Goal: Task Accomplishment & Management: Use online tool/utility

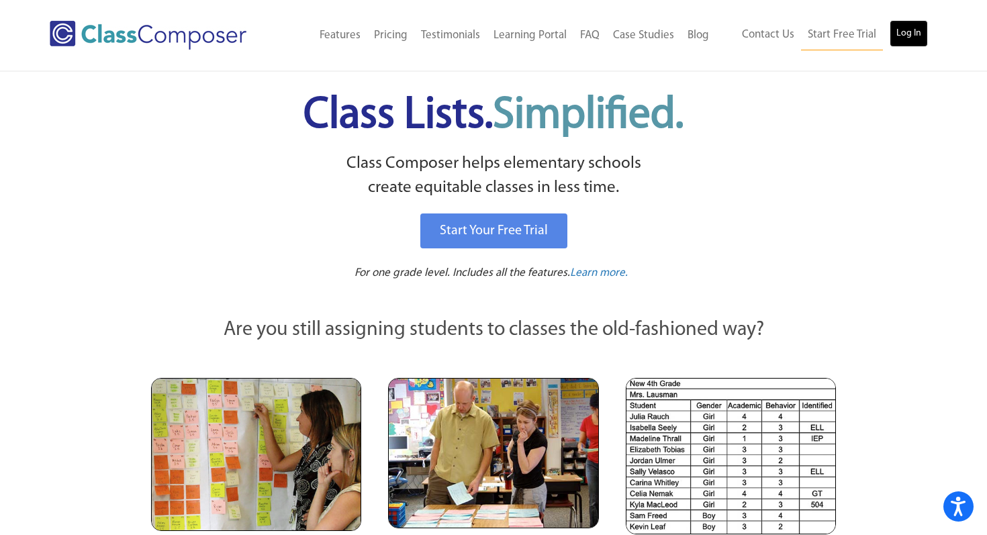
click at [909, 26] on link "Log In" at bounding box center [908, 33] width 38 height 27
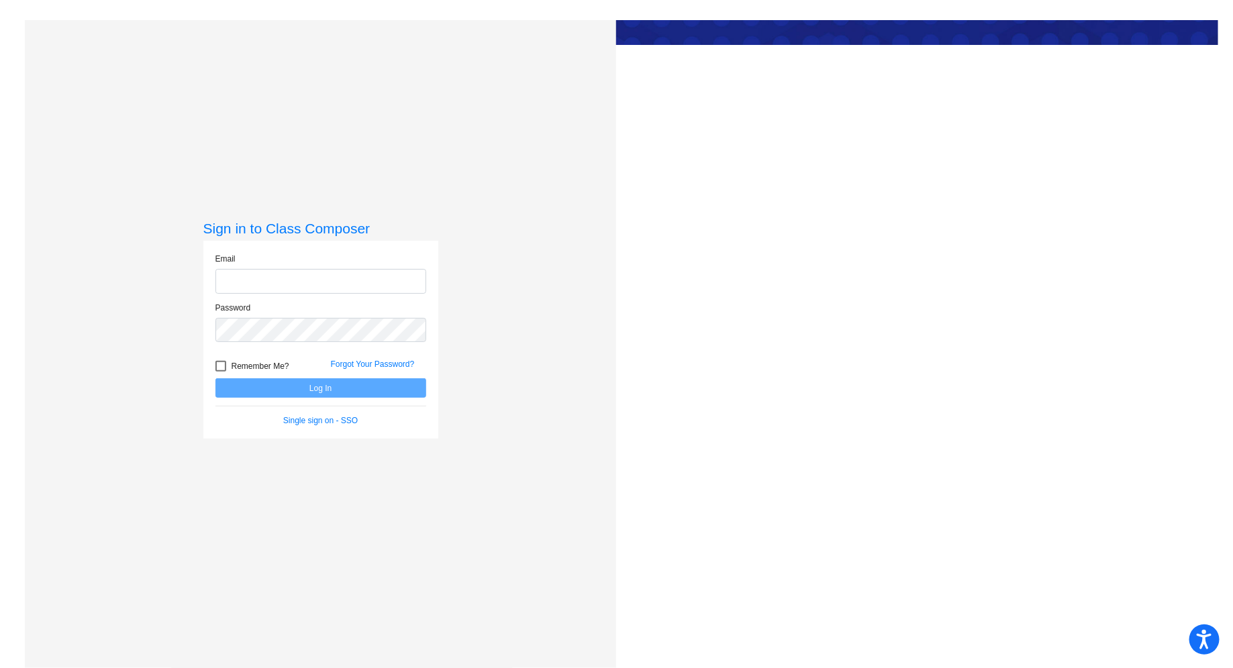
type input "[EMAIL_ADDRESS][DOMAIN_NAME]"
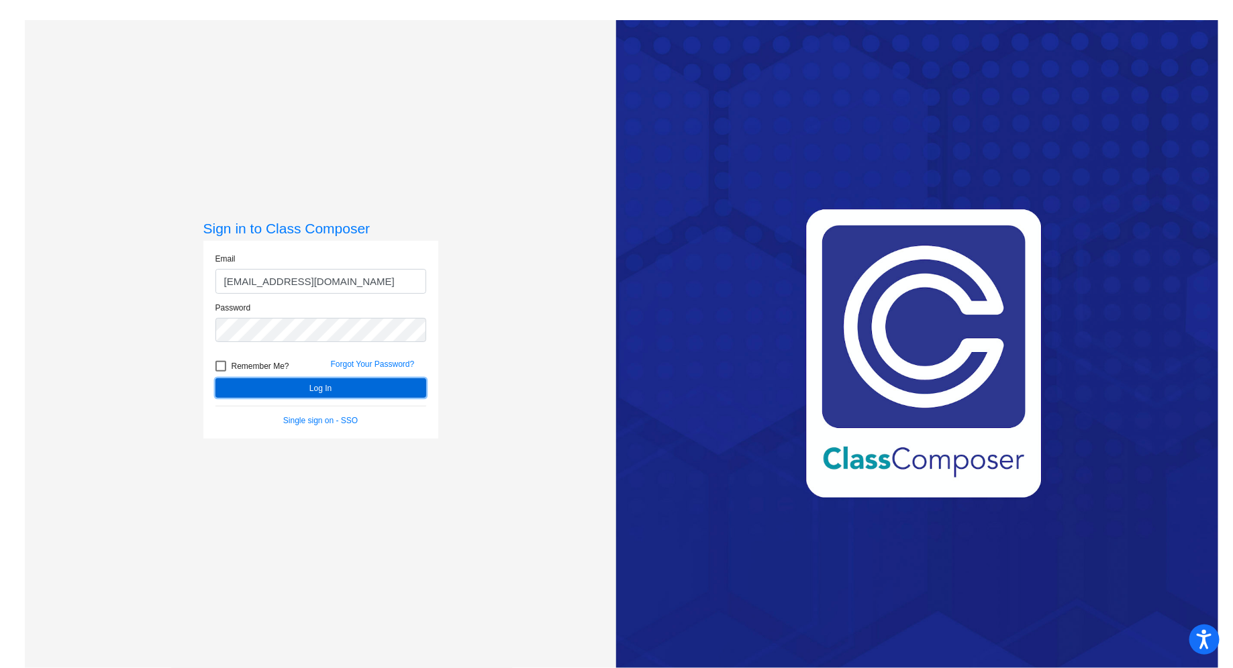
click at [340, 392] on button "Log In" at bounding box center [320, 388] width 211 height 19
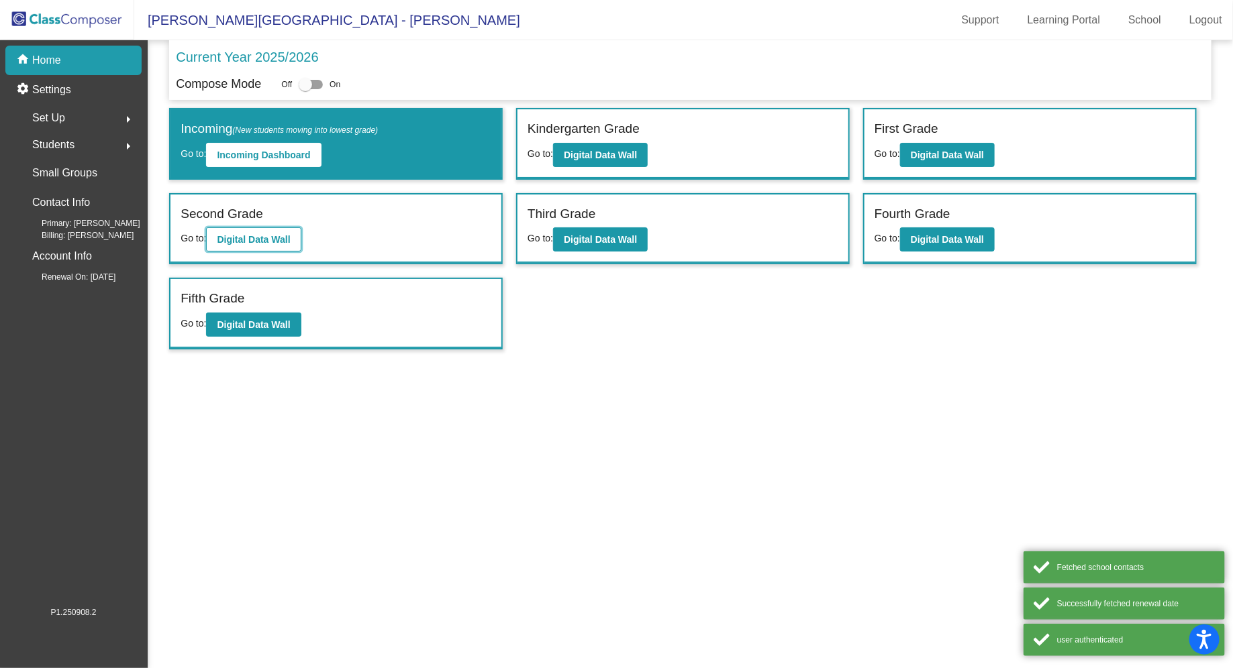
click at [259, 243] on b "Digital Data Wall" at bounding box center [253, 239] width 73 height 11
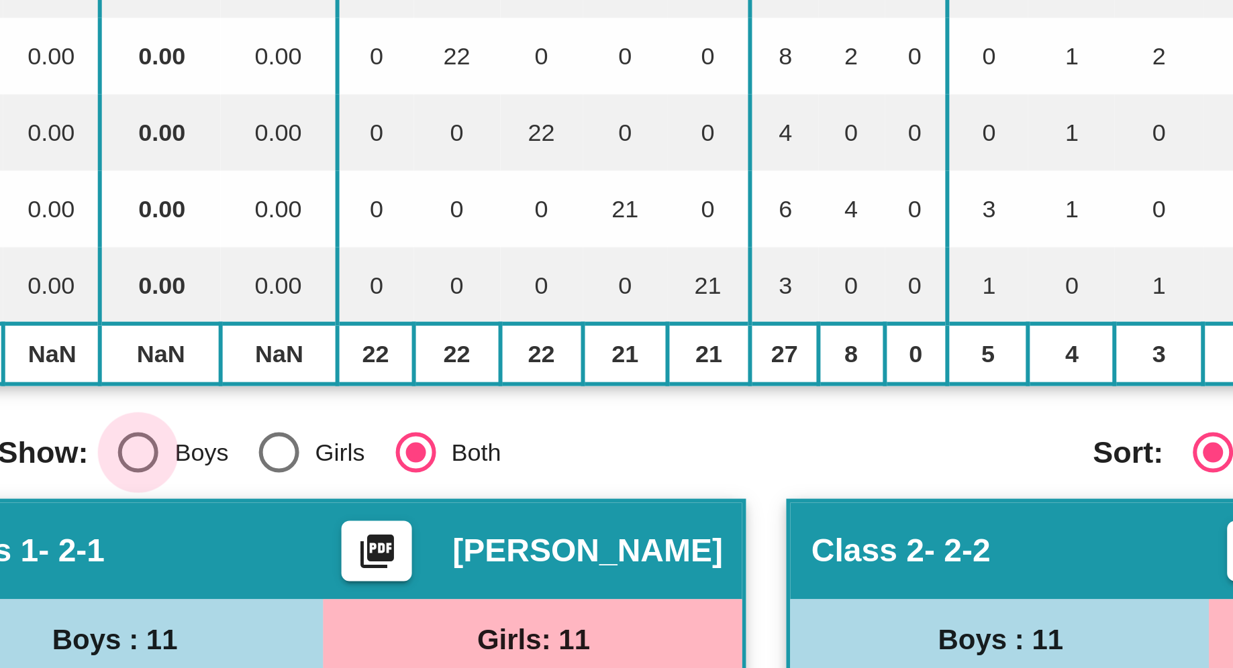
click at [263, 381] on div "Select an option" at bounding box center [258, 387] width 13 height 13
click at [259, 395] on input "Boys" at bounding box center [258, 395] width 1 height 1
radio input "true"
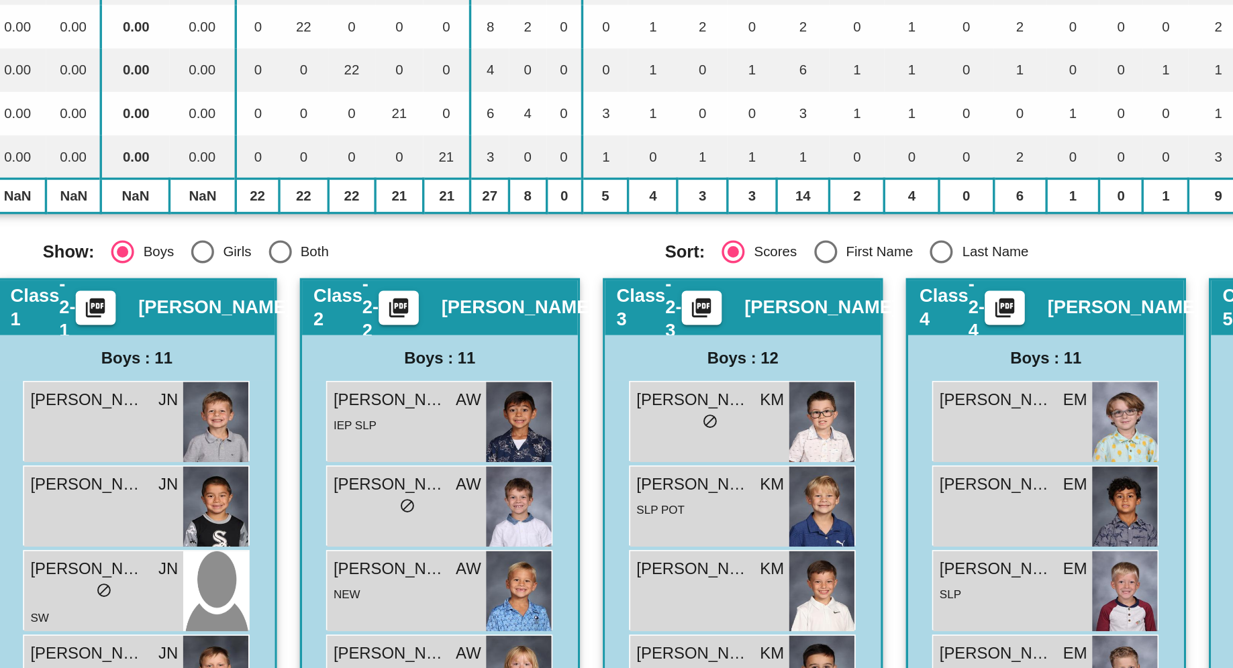
drag, startPoint x: 717, startPoint y: 404, endPoint x: 697, endPoint y: 404, distance: 19.5
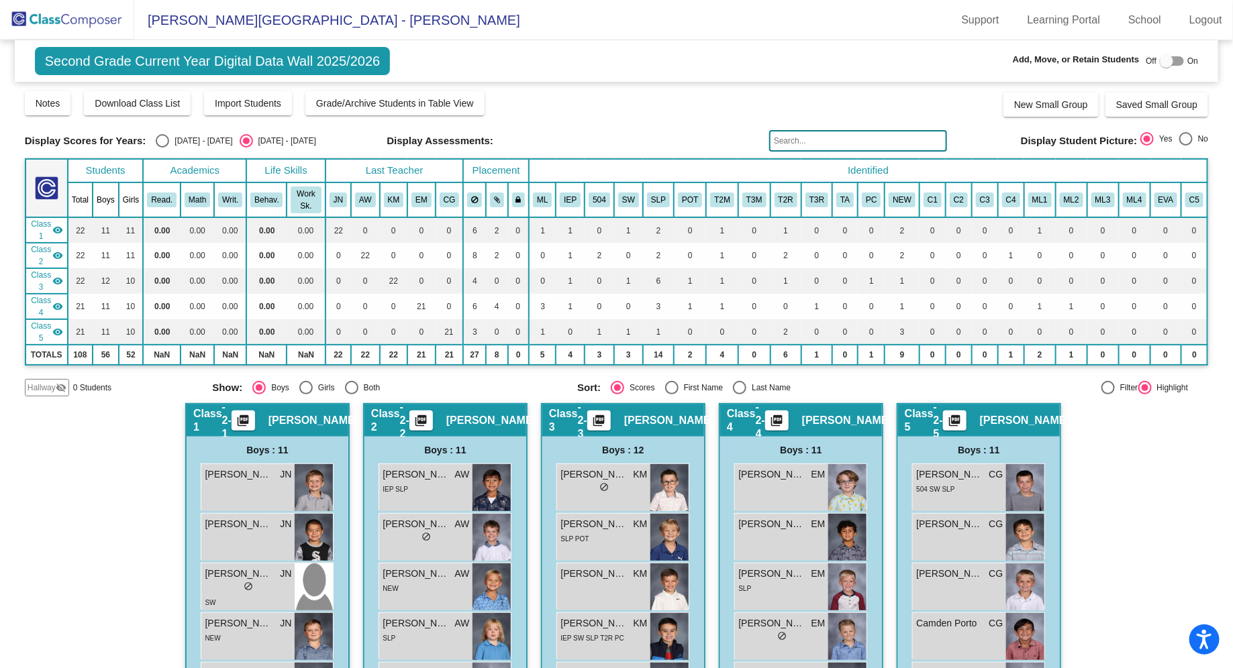
click at [79, 24] on img at bounding box center [67, 20] width 134 height 40
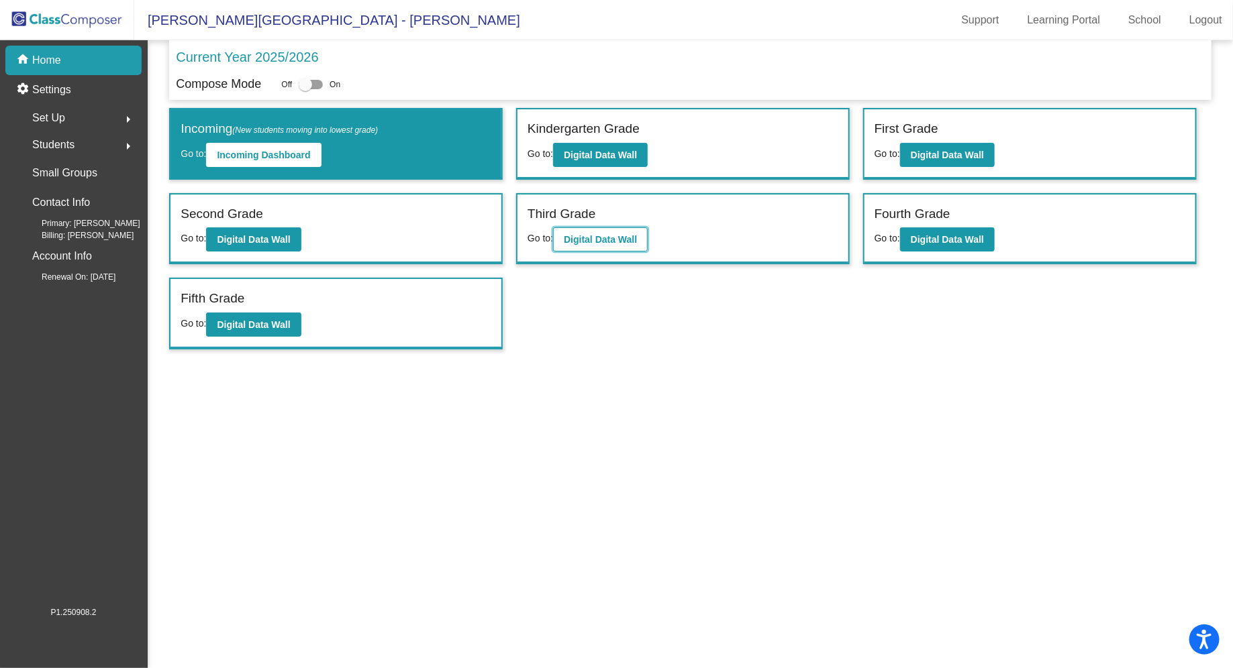
click at [588, 229] on button "Digital Data Wall" at bounding box center [600, 240] width 95 height 24
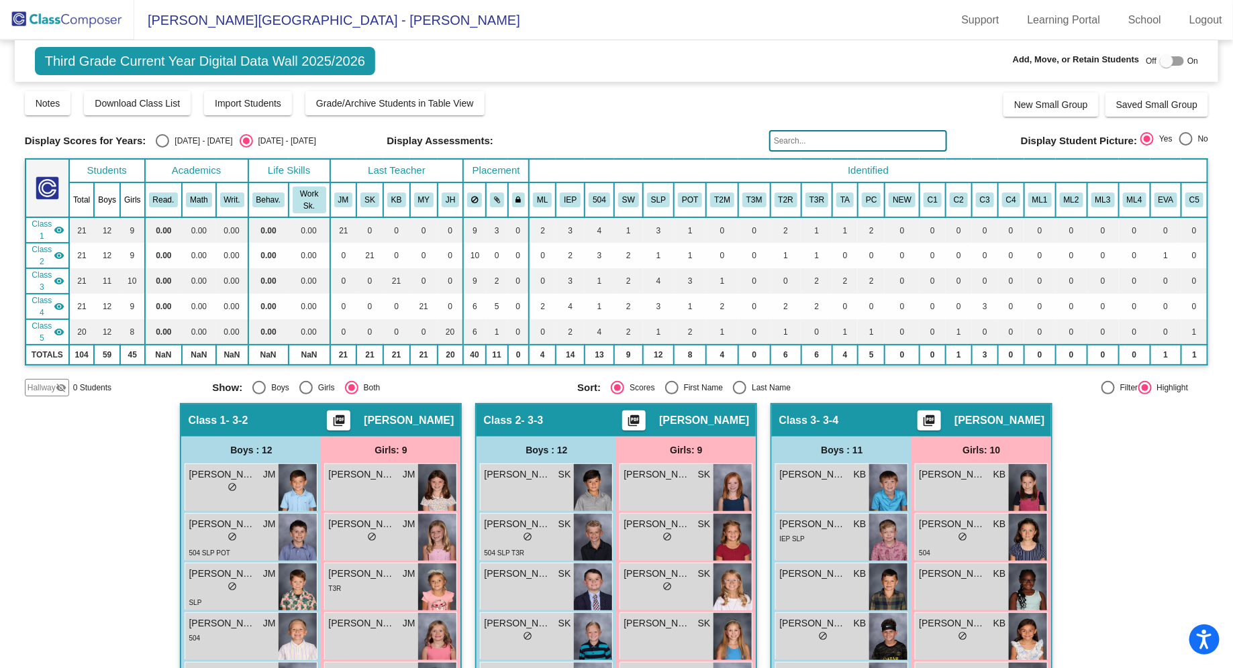
click at [264, 381] on div "Select an option" at bounding box center [258, 387] width 13 height 13
click at [259, 395] on input "Boys" at bounding box center [258, 395] width 1 height 1
radio input "true"
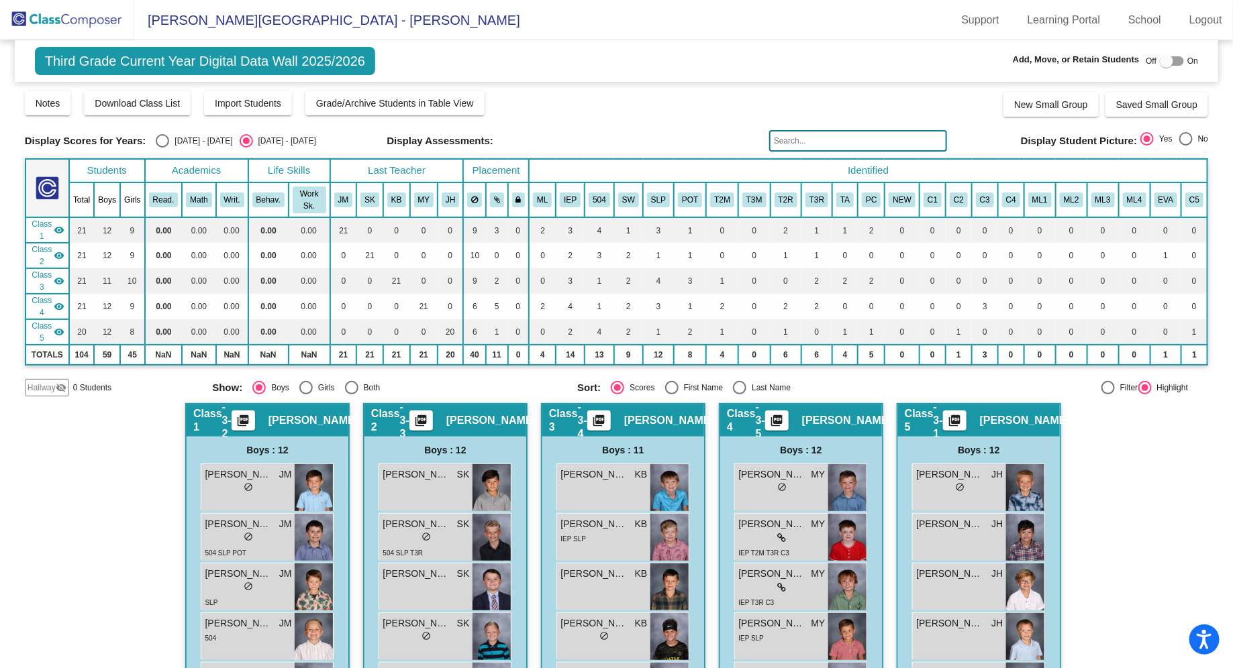
click at [101, 25] on img at bounding box center [67, 20] width 134 height 40
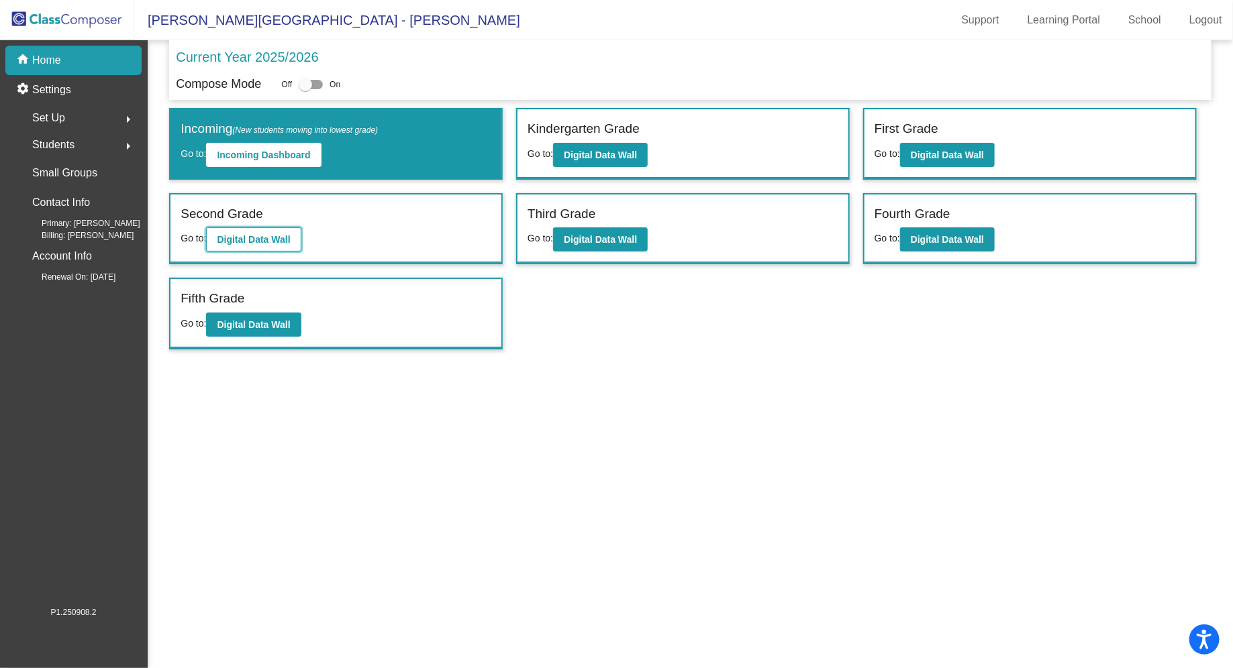
click at [242, 228] on button "Digital Data Wall" at bounding box center [253, 240] width 95 height 24
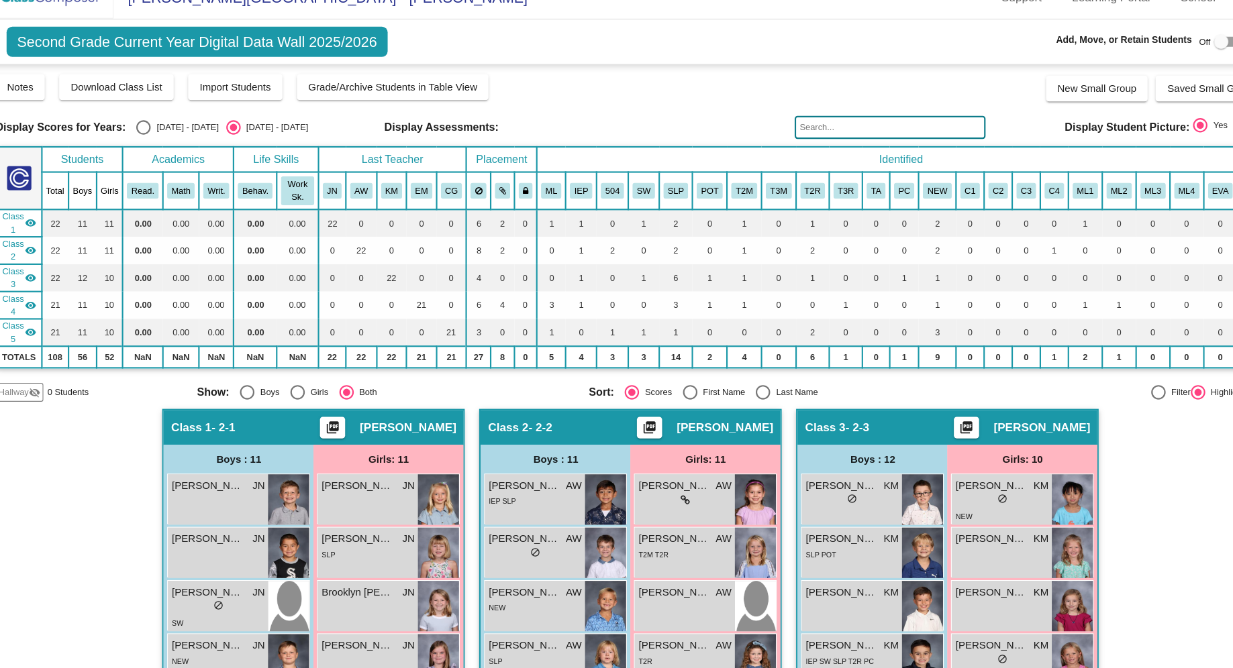
click at [277, 382] on div "Boys" at bounding box center [277, 388] width 23 height 12
click at [259, 395] on input "Boys" at bounding box center [258, 395] width 1 height 1
radio input "true"
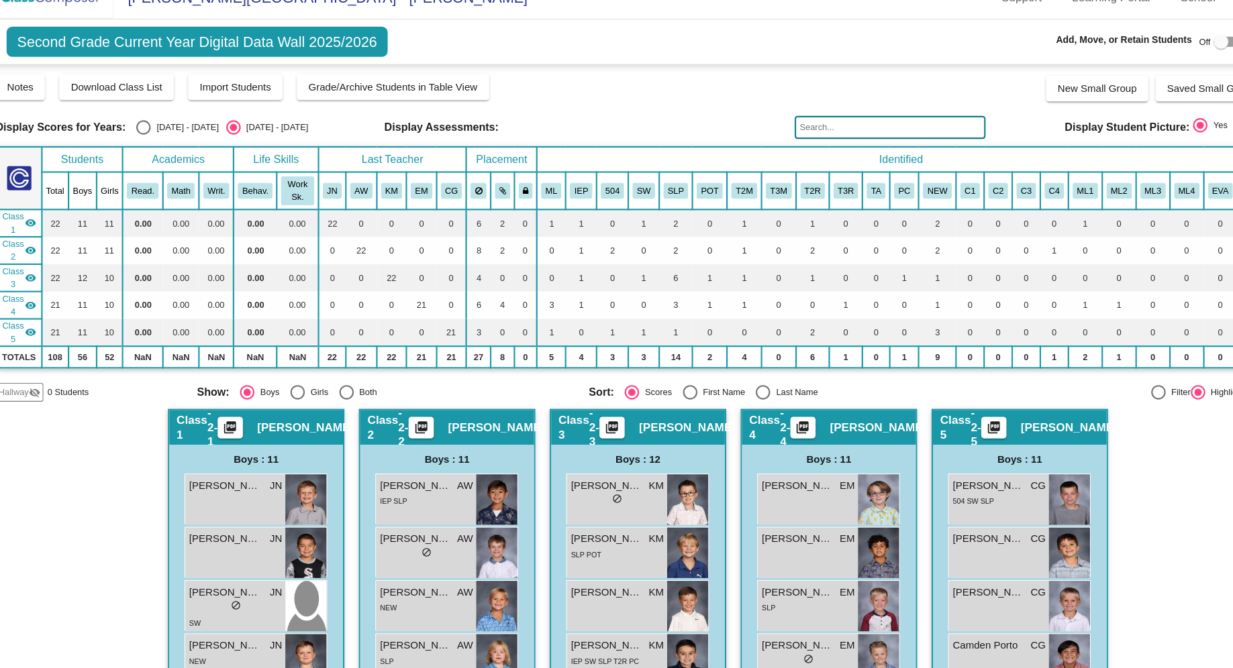
click at [844, 136] on input "text" at bounding box center [858, 140] width 178 height 21
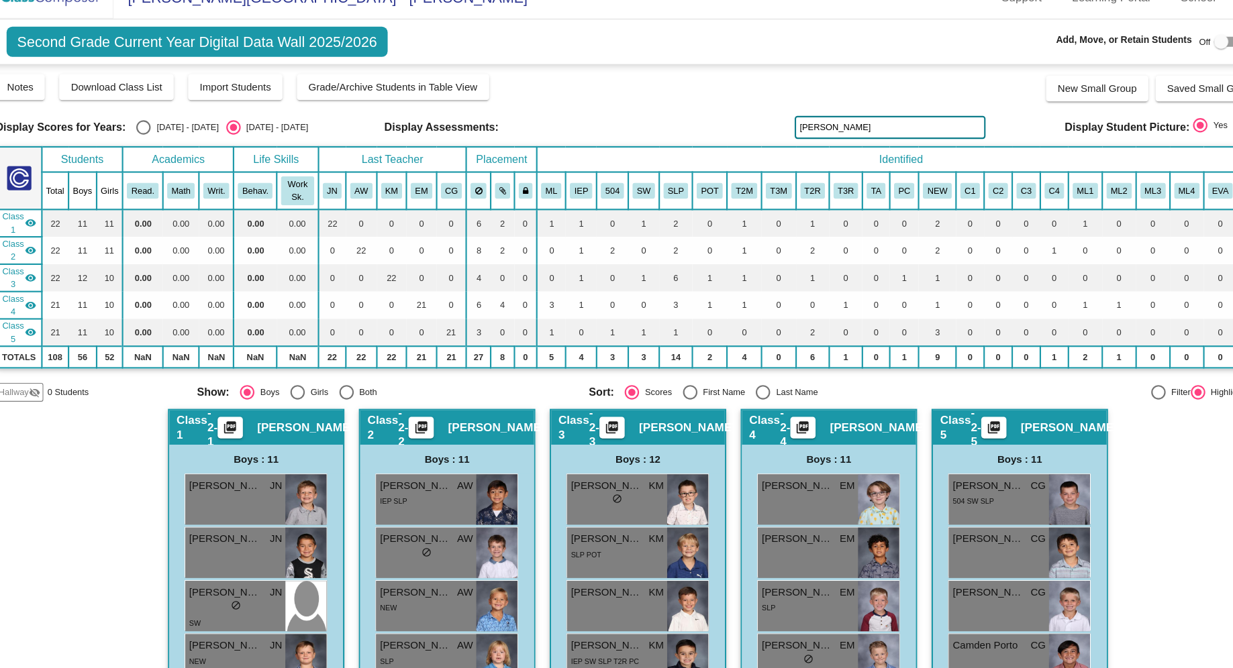
type input "[PERSON_NAME]"
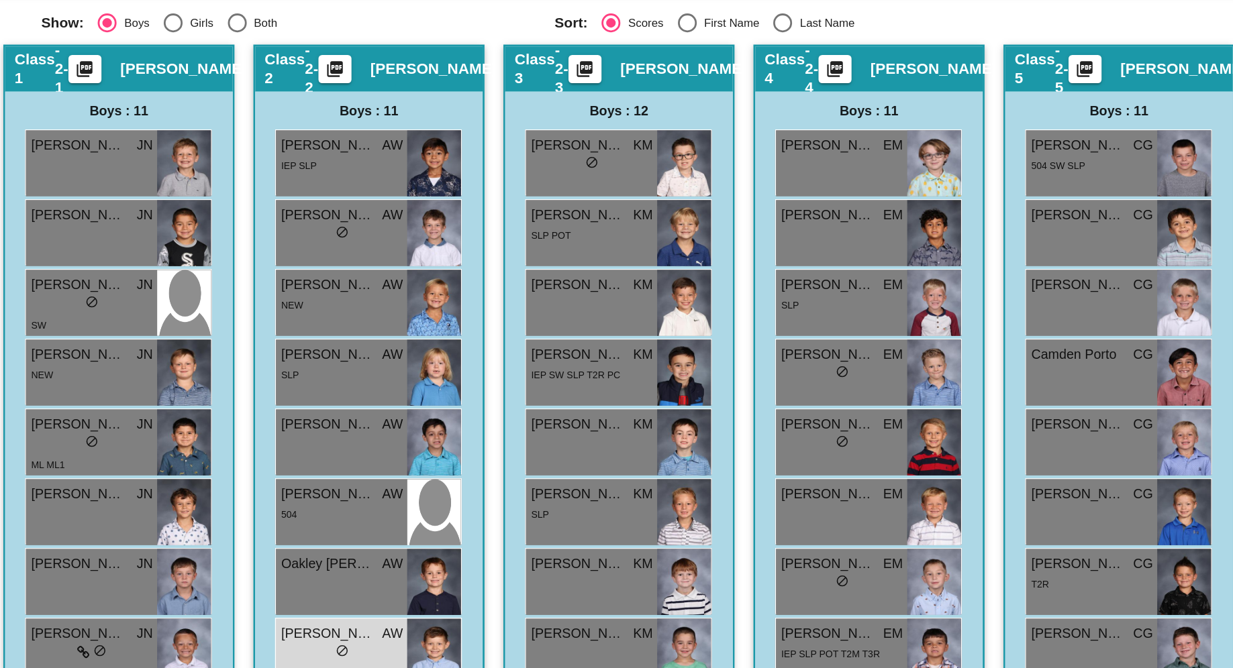
scroll to position [213, 0]
